Goal: Transaction & Acquisition: Purchase product/service

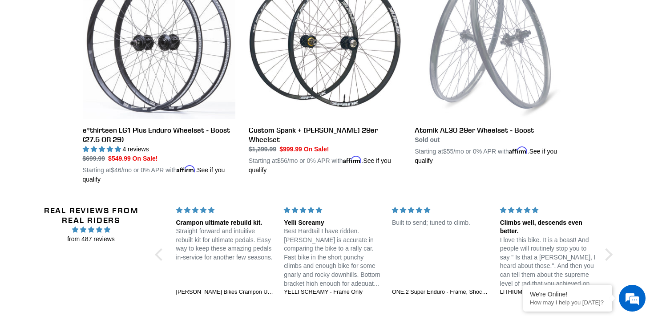
scroll to position [298, 0]
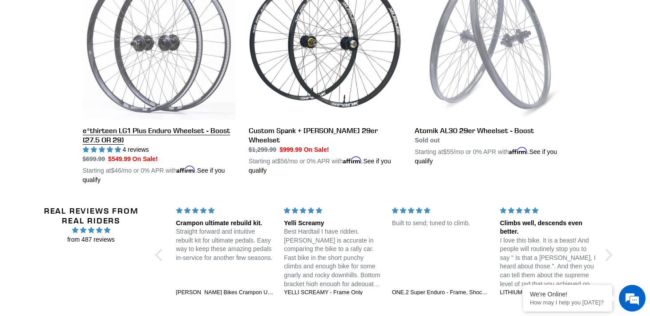
click at [193, 132] on link "e*thirteen LG1 Plus Enduro Wheelset - Boost (27.5 OR 29)" at bounding box center [159, 76] width 153 height 218
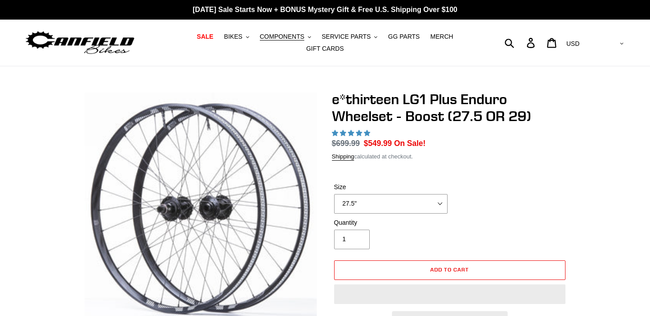
select select "highest-rating"
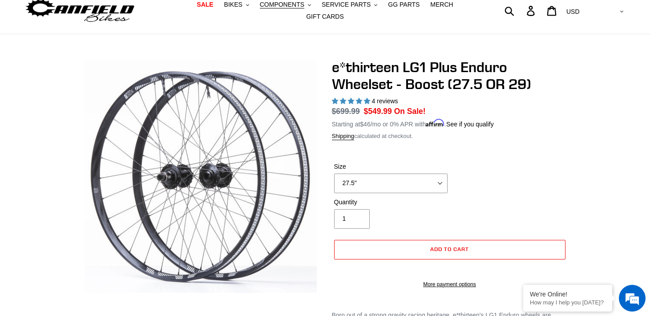
scroll to position [35, 0]
